Goal: Transaction & Acquisition: Purchase product/service

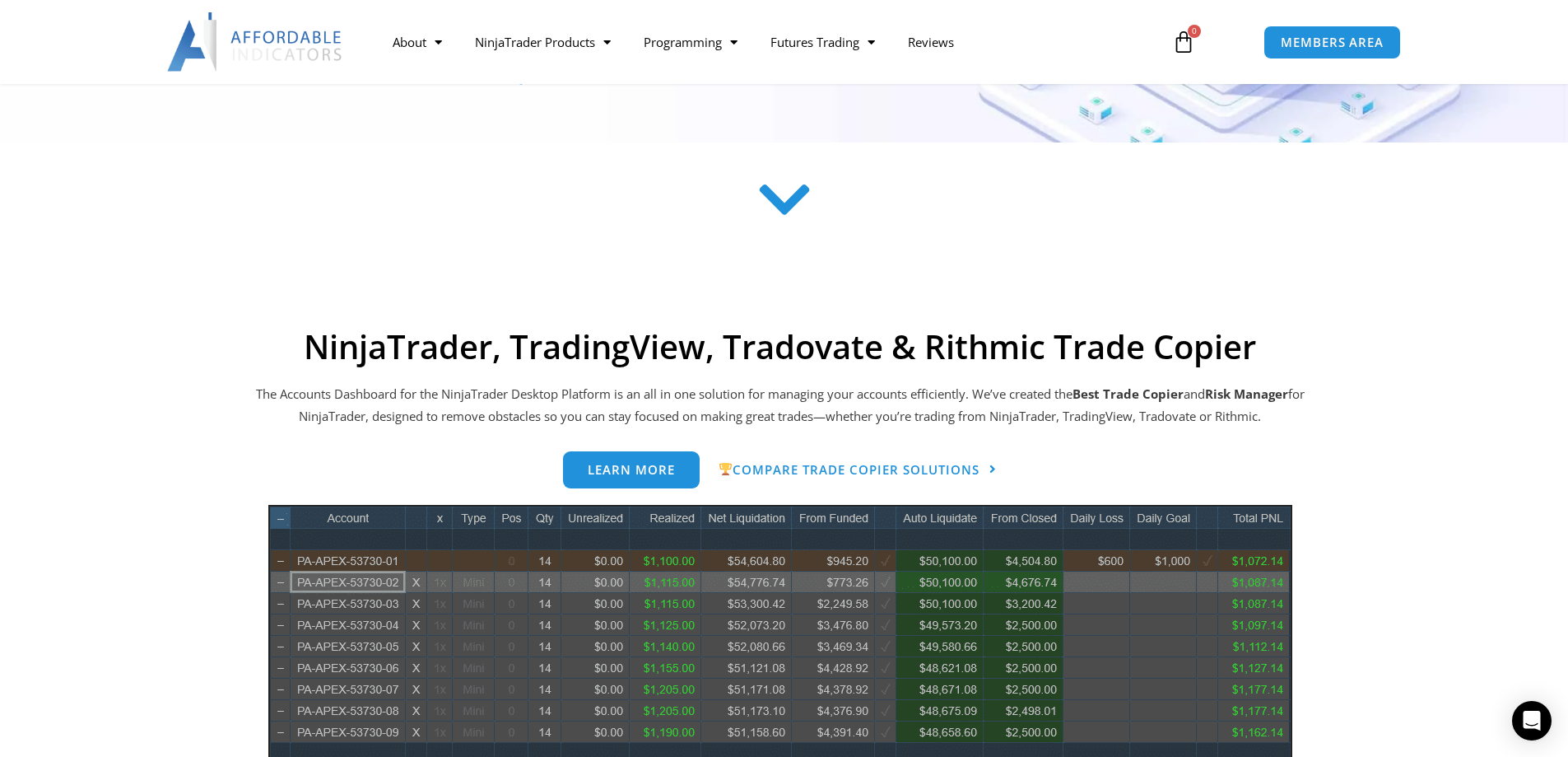
scroll to position [494, 0]
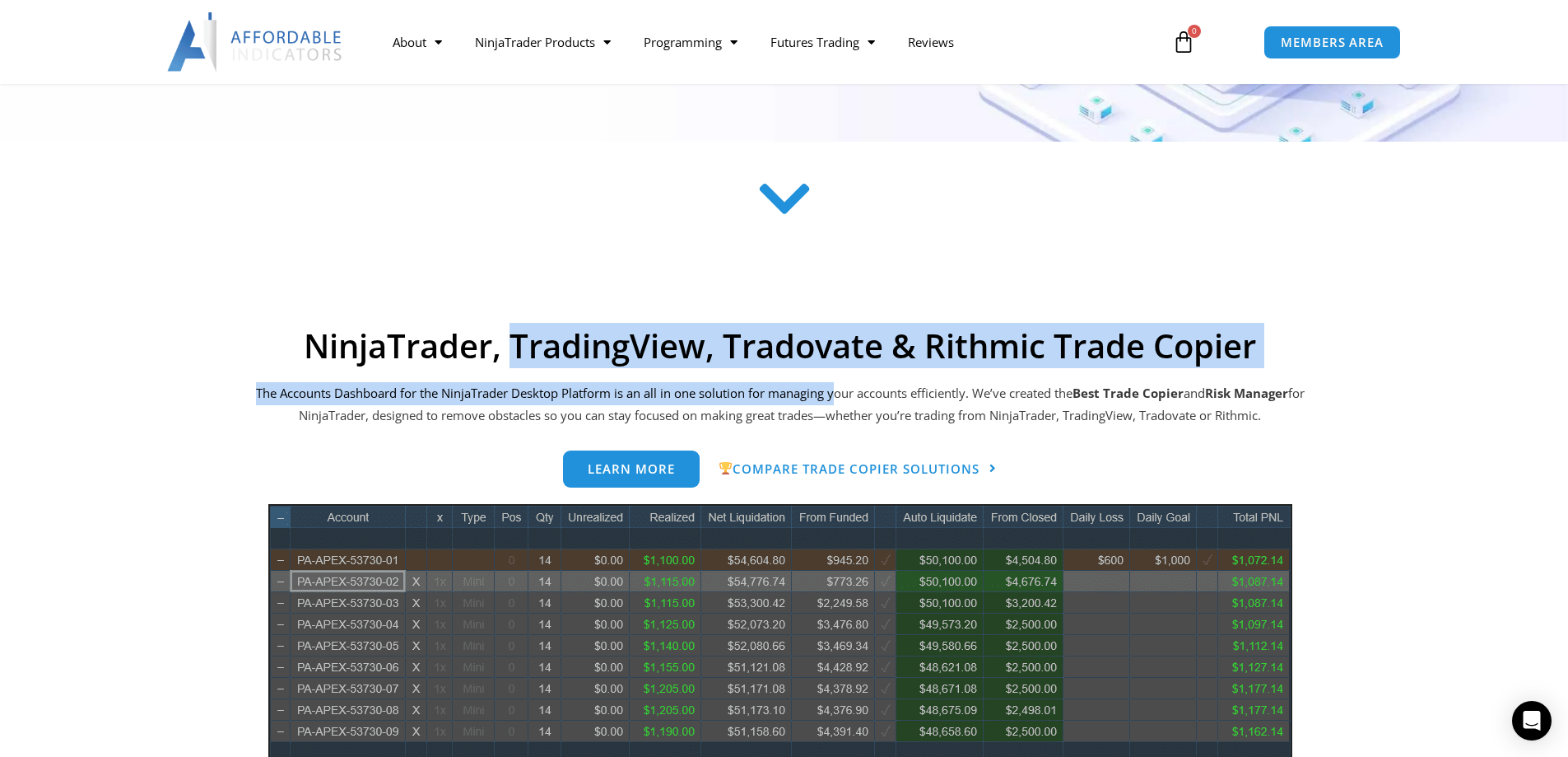
drag, startPoint x: 507, startPoint y: 358, endPoint x: 842, endPoint y: 379, distance: 335.7
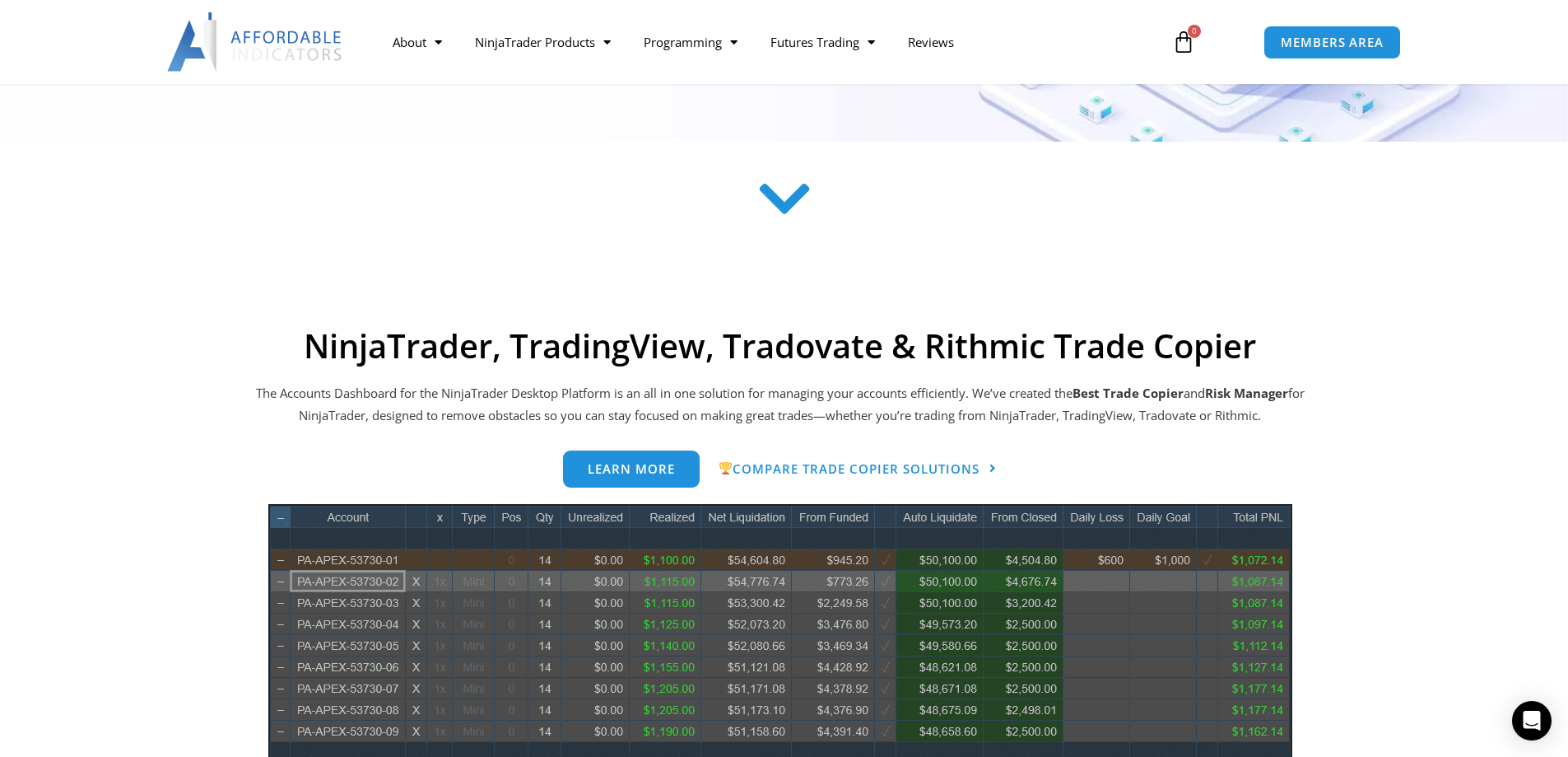
click at [830, 280] on section at bounding box center [784, 225] width 1568 height 128
click at [641, 474] on link "Learn more" at bounding box center [631, 462] width 137 height 37
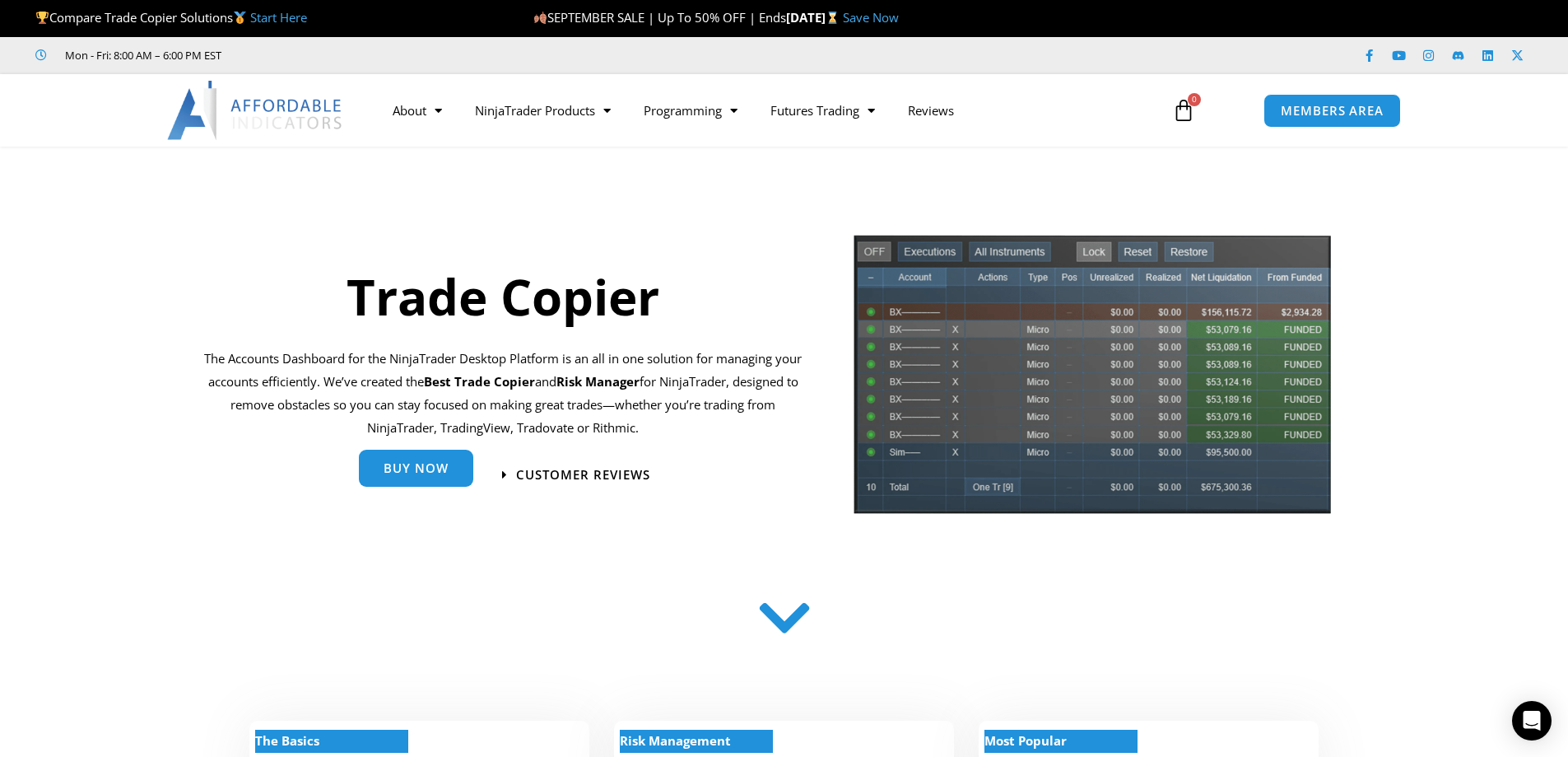
click at [447, 470] on span "Buy Now" at bounding box center [416, 469] width 65 height 12
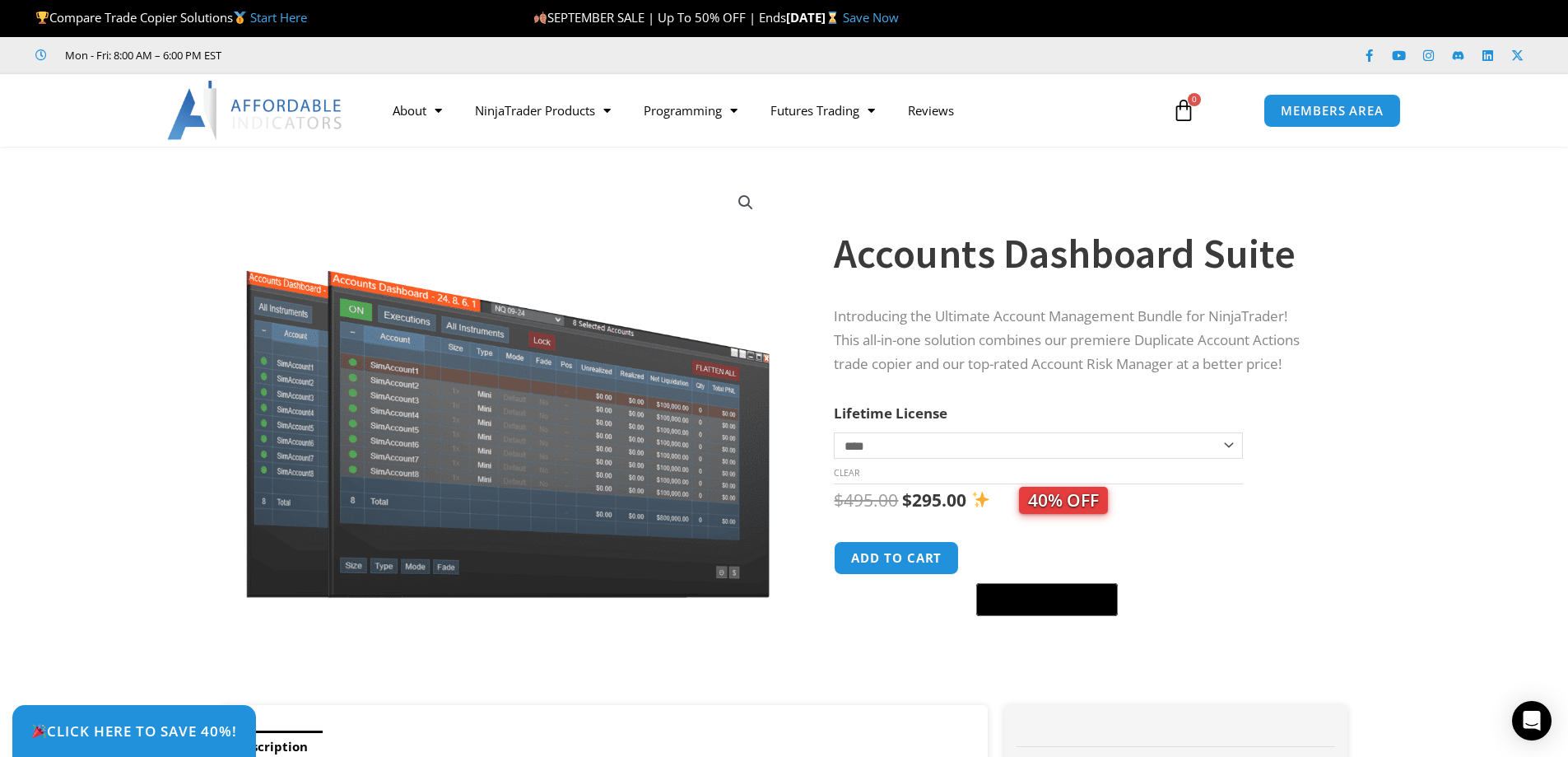
click at [1151, 439] on select "**********" at bounding box center [1037, 445] width 408 height 27
click at [1224, 349] on p "Introducing the Ultimate Account Management Bundle for NinjaTrader! This all-in…" at bounding box center [1074, 340] width 481 height 71
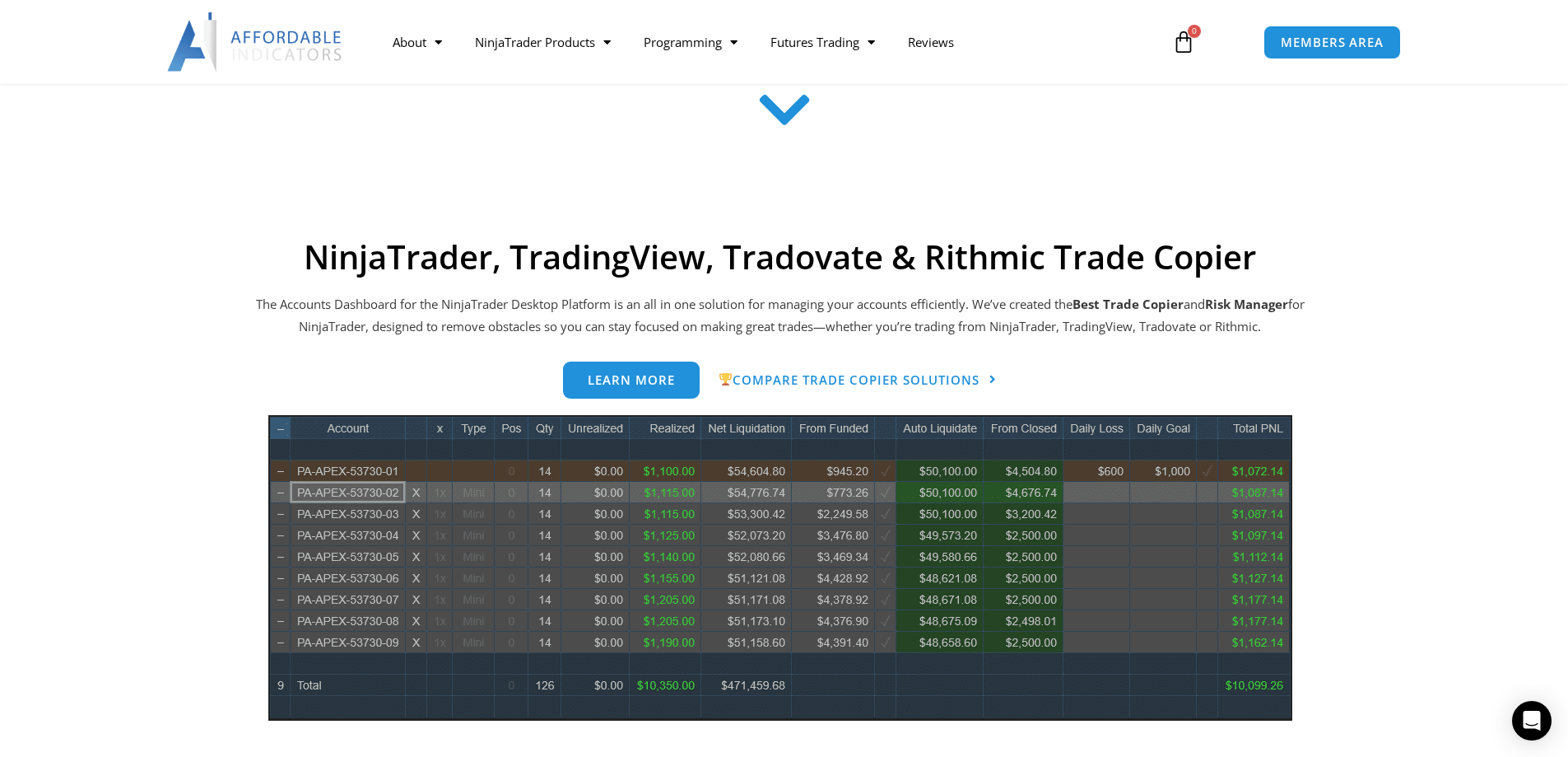
scroll to position [742, 0]
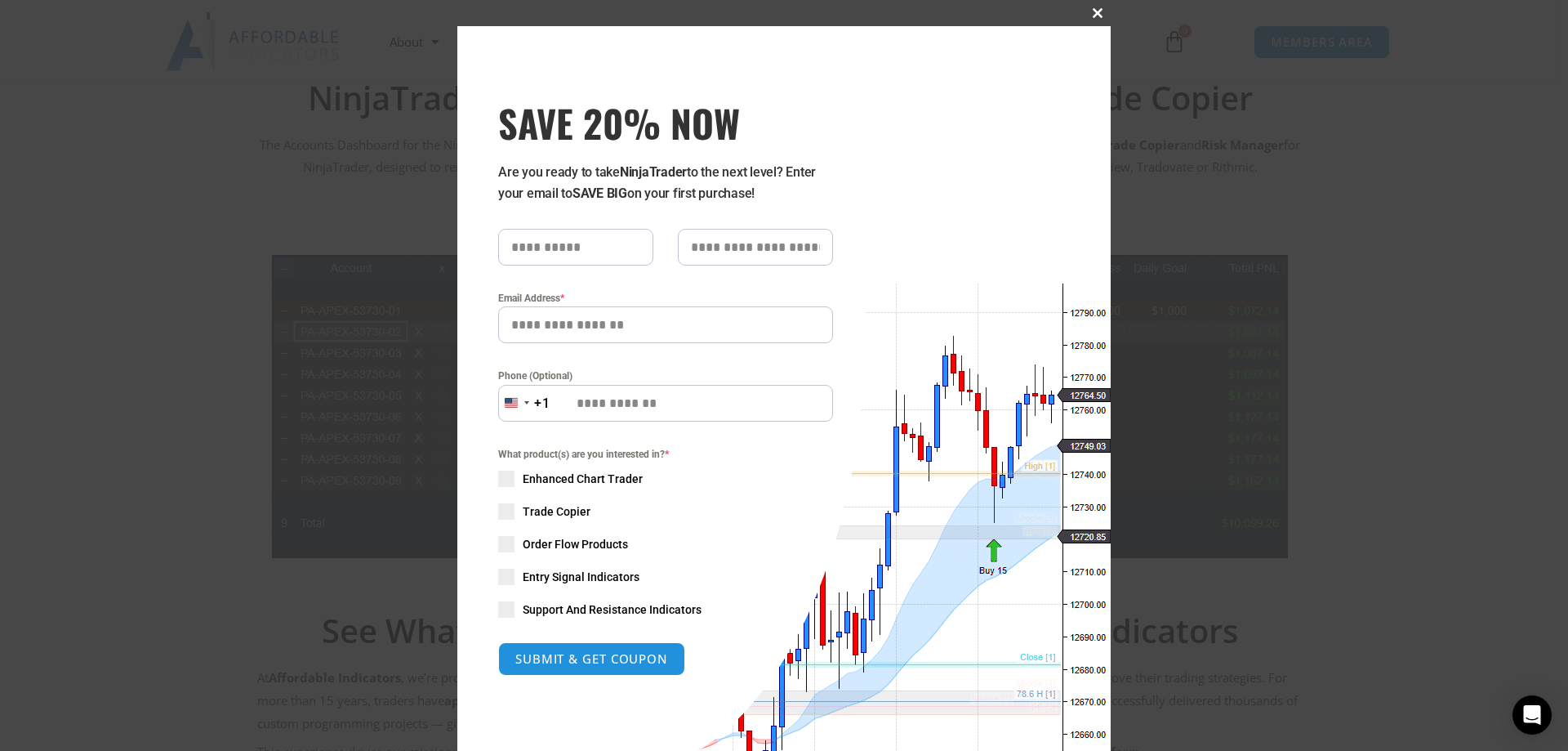
click at [1095, 20] on button "Close this module" at bounding box center [1098, 13] width 26 height 26
